Goal: Task Accomplishment & Management: Use online tool/utility

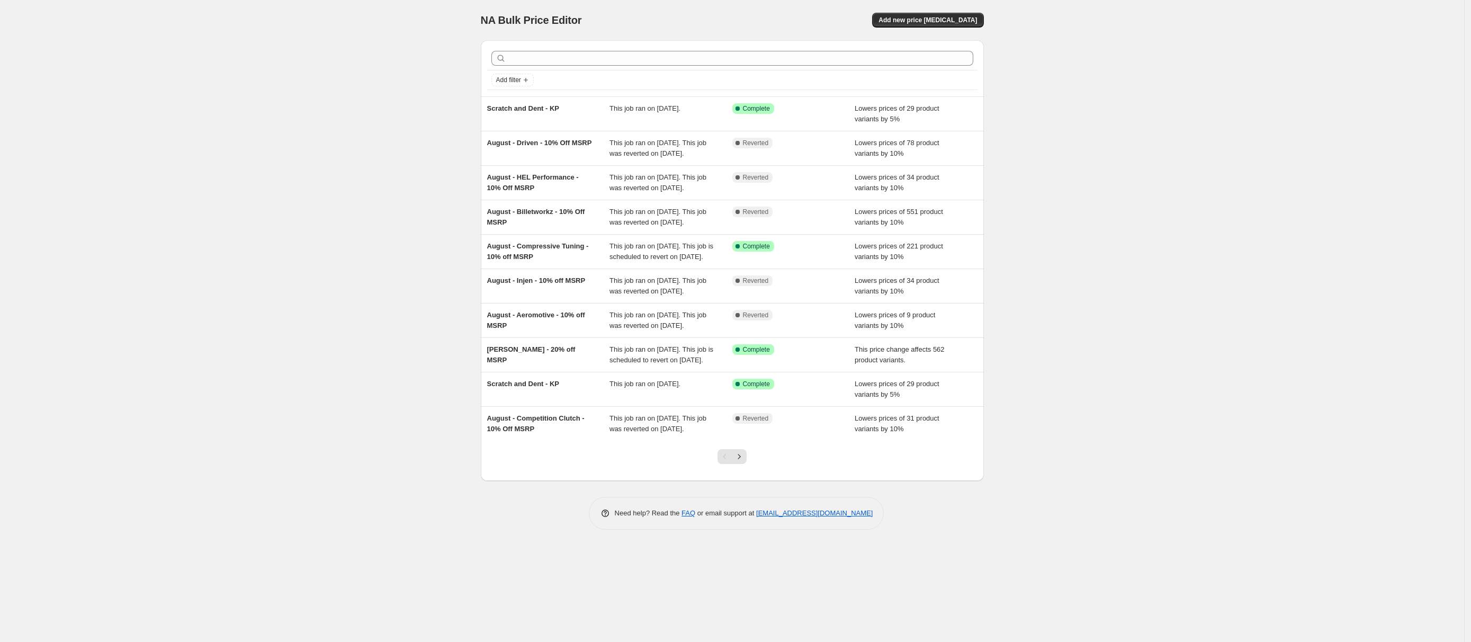
click at [261, 238] on div "NA Bulk Price Editor. This page is ready NA Bulk Price Editor Add new price [ME…" at bounding box center [732, 321] width 1464 height 642
click at [133, 52] on div "NA Bulk Price Editor. This page is ready NA Bulk Price Editor Add new price [ME…" at bounding box center [732, 321] width 1464 height 642
